Goal: Information Seeking & Learning: Learn about a topic

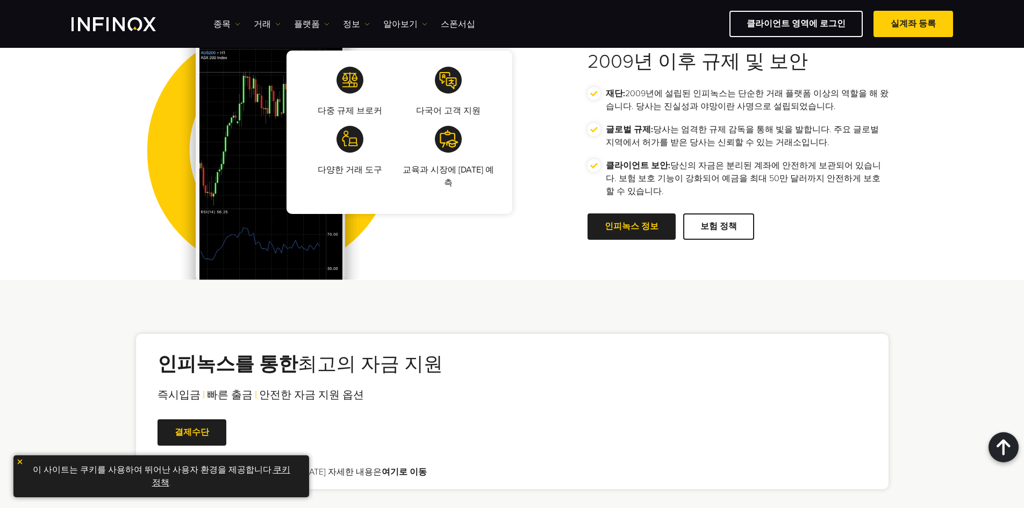
scroll to position [1882, 0]
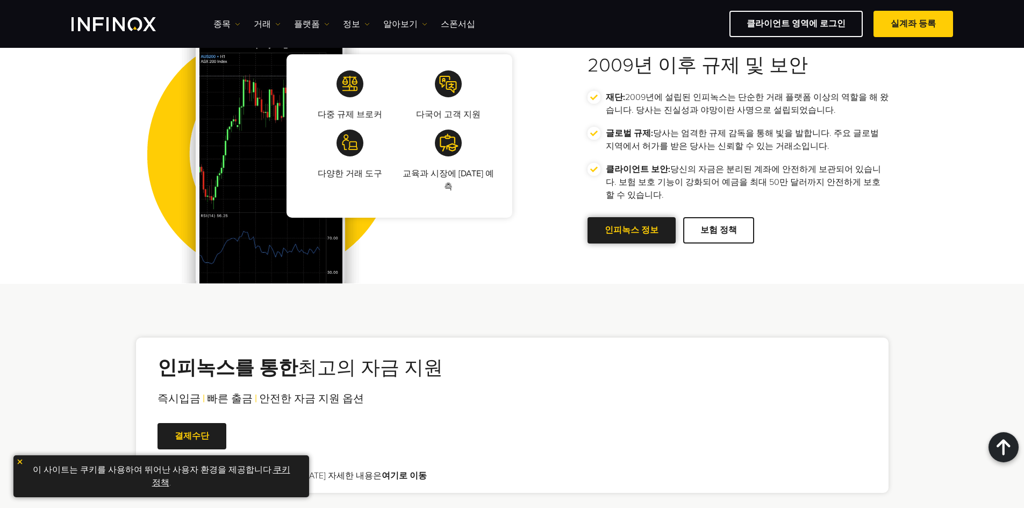
click at [642, 217] on link "인피녹스 정보" at bounding box center [632, 230] width 88 height 26
click at [622, 217] on link "인피녹스 정보" at bounding box center [632, 230] width 88 height 26
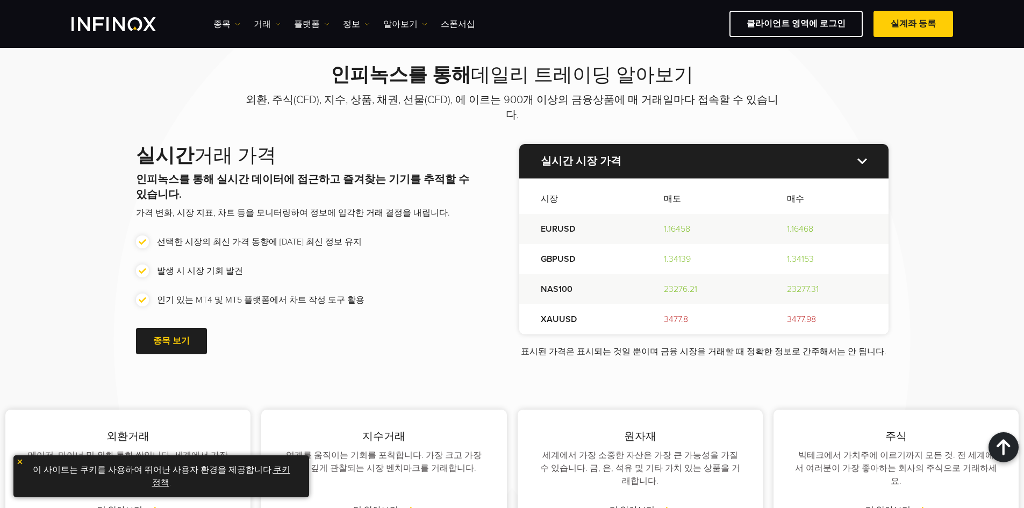
scroll to position [1195, 0]
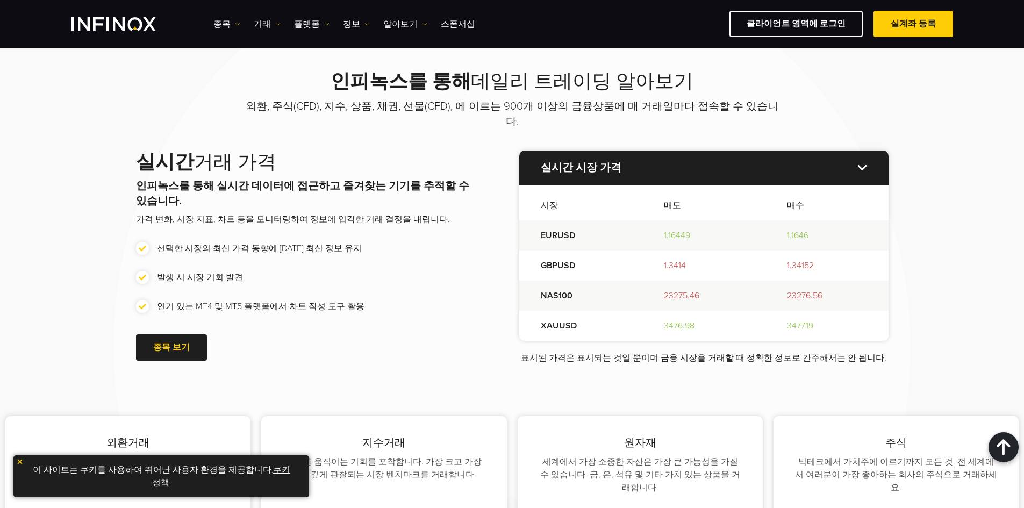
click at [130, 25] on img "INFINOX Logo" at bounding box center [114, 24] width 84 height 14
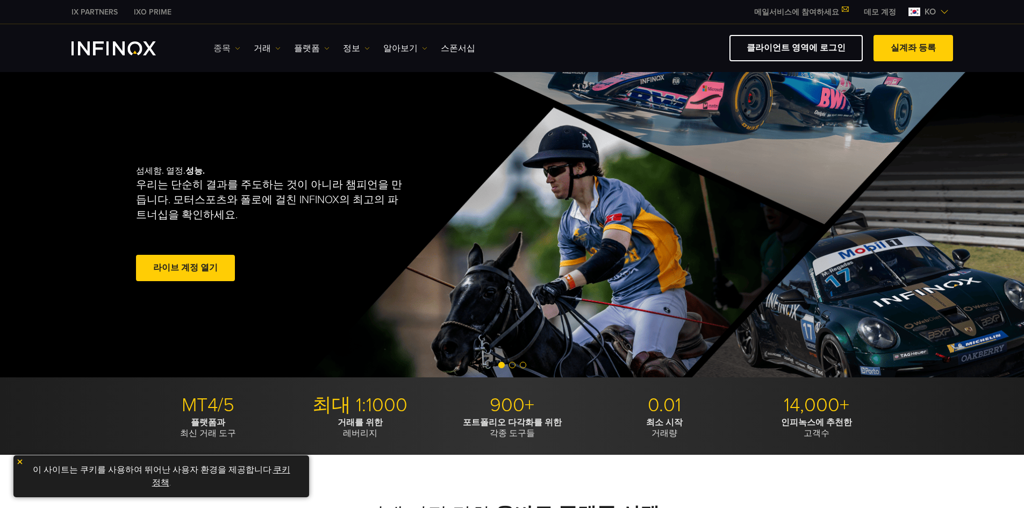
click at [236, 49] on img at bounding box center [237, 48] width 5 height 5
click at [271, 51] on link "거래" at bounding box center [267, 48] width 27 height 13
click at [225, 47] on link "종목" at bounding box center [226, 48] width 27 height 13
click at [239, 105] on link "상품 정보" at bounding box center [242, 105] width 58 height 23
click at [246, 103] on link "상품 정보" at bounding box center [242, 105] width 58 height 23
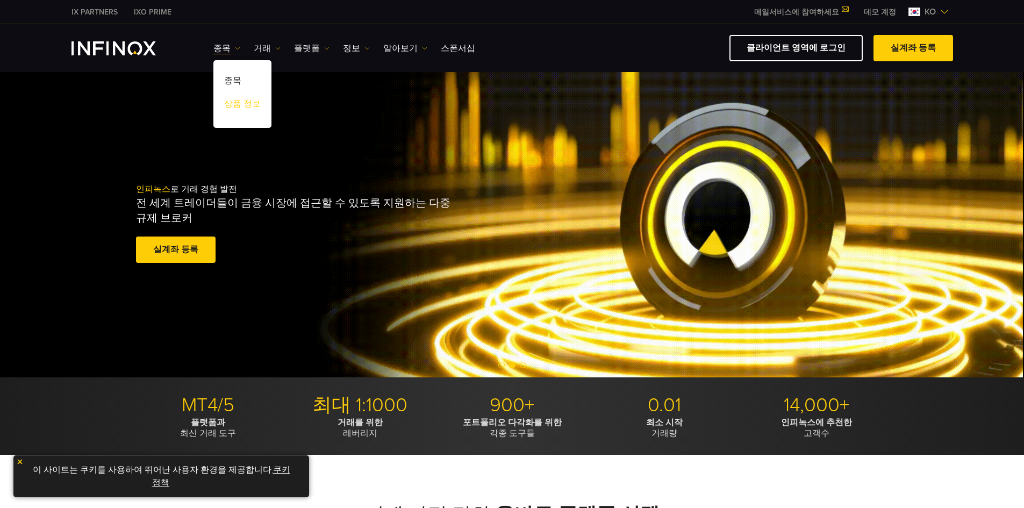
click at [246, 103] on link "상품 정보" at bounding box center [242, 105] width 58 height 23
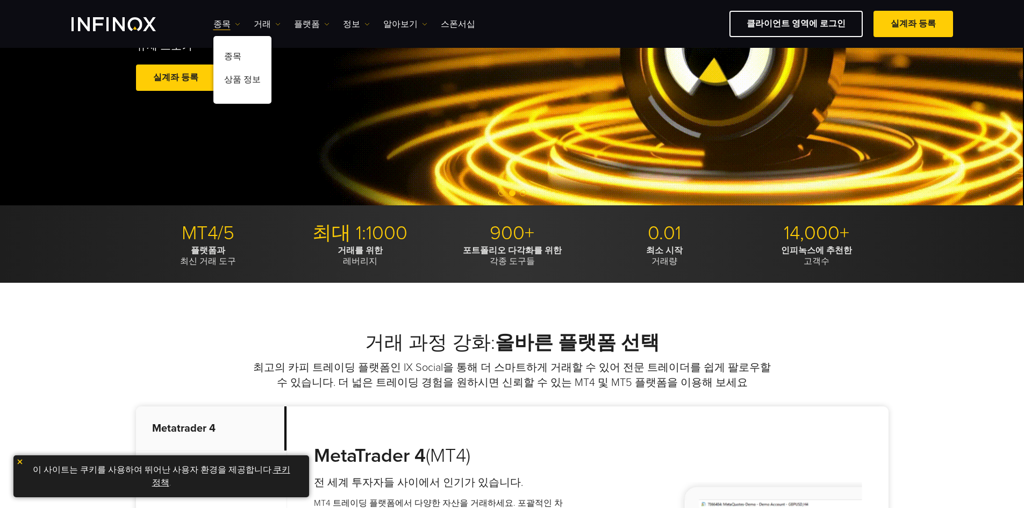
scroll to position [54, 0]
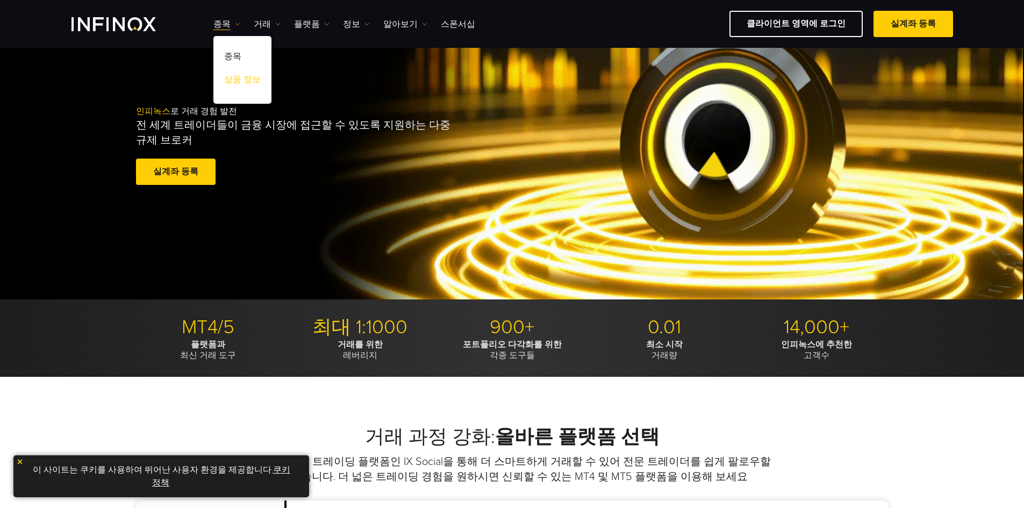
click at [238, 77] on link "상품 정보" at bounding box center [242, 81] width 58 height 23
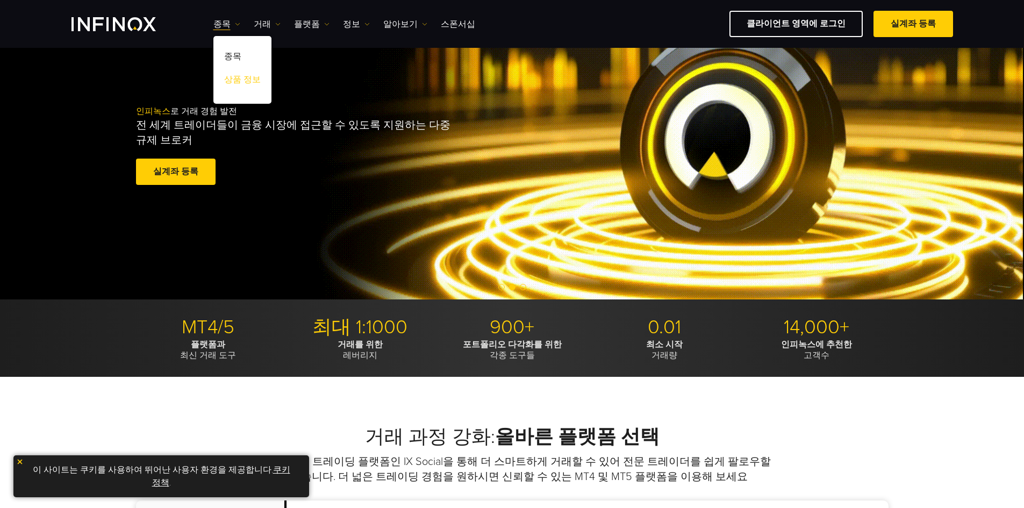
click at [246, 81] on link "상품 정보" at bounding box center [242, 81] width 58 height 23
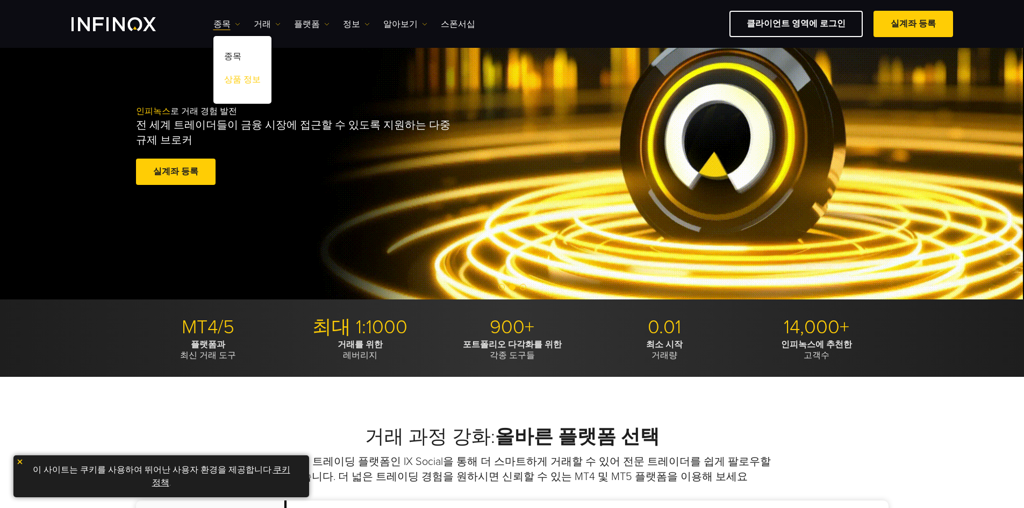
scroll to position [0, 0]
click at [246, 81] on link "상품 정보" at bounding box center [242, 81] width 58 height 23
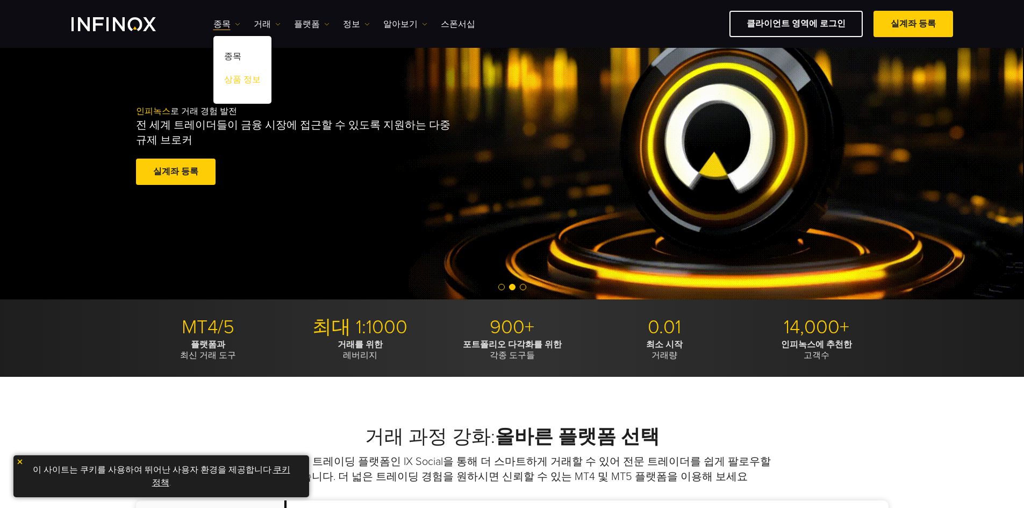
click at [246, 81] on link "상품 정보" at bounding box center [242, 81] width 58 height 23
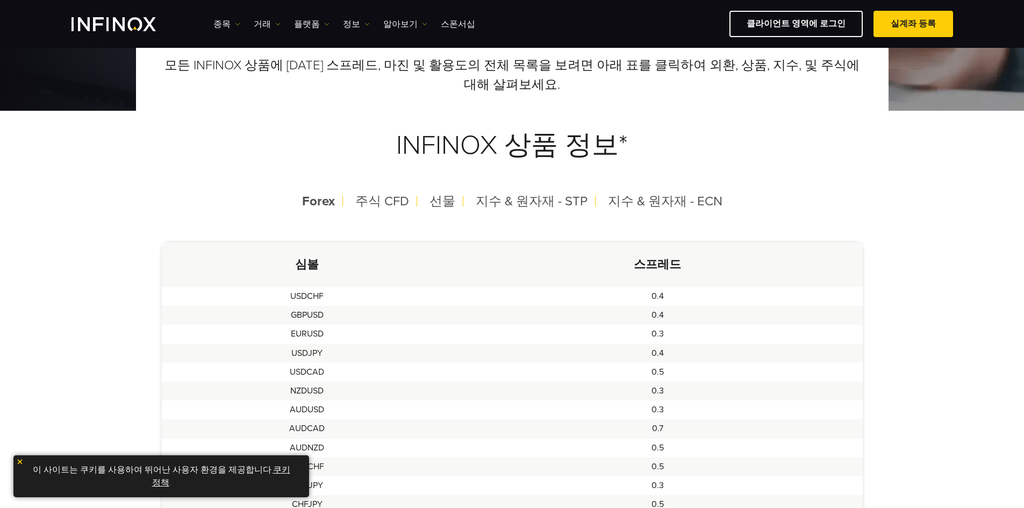
scroll to position [215, 0]
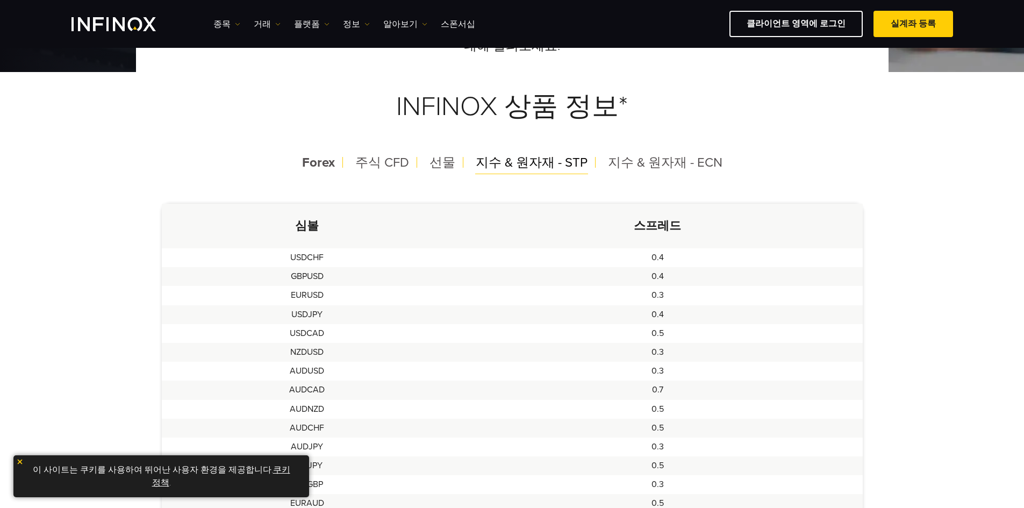
click at [548, 163] on span "지수 & 원자재 - STP" at bounding box center [532, 163] width 112 height 16
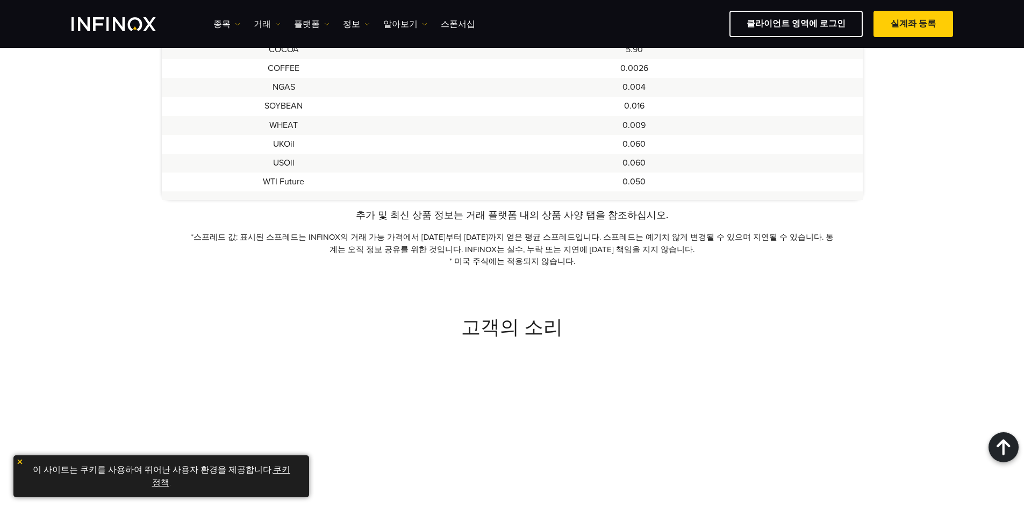
scroll to position [699, 0]
